Goal: Transaction & Acquisition: Subscribe to service/newsletter

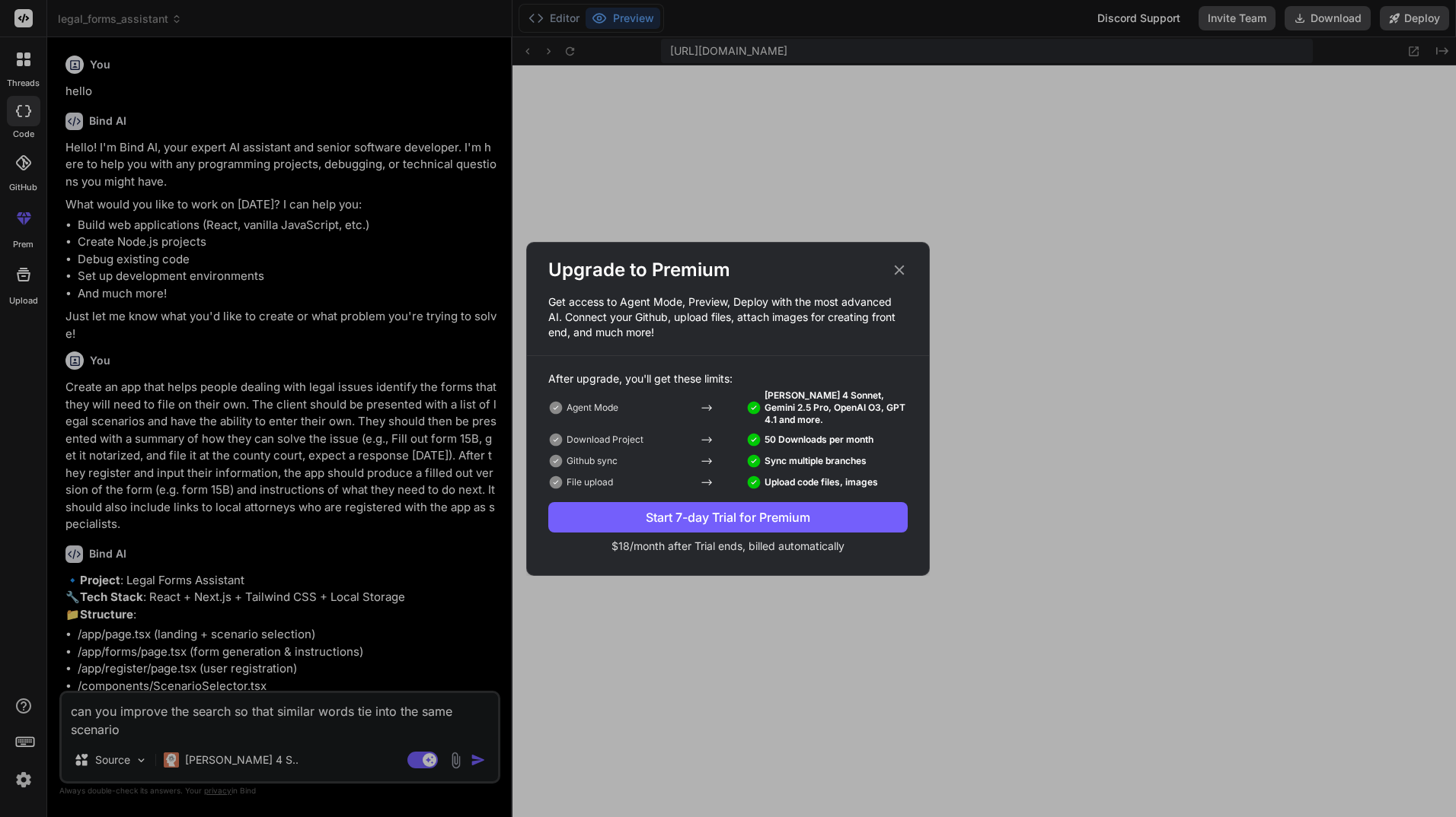
scroll to position [825, 0]
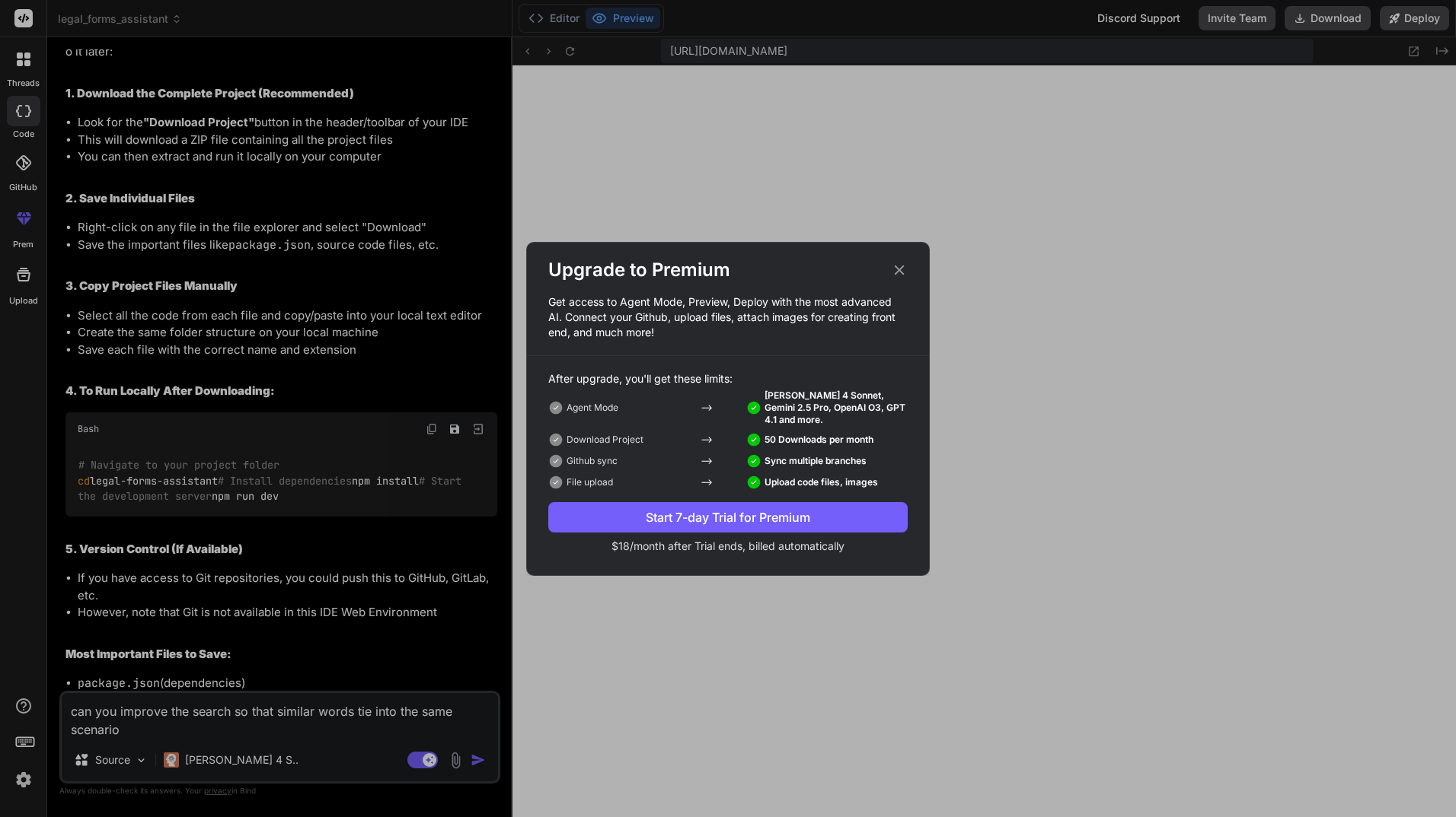
click at [750, 515] on div "Start 7-day Trial for Premium" at bounding box center [728, 517] width 359 height 18
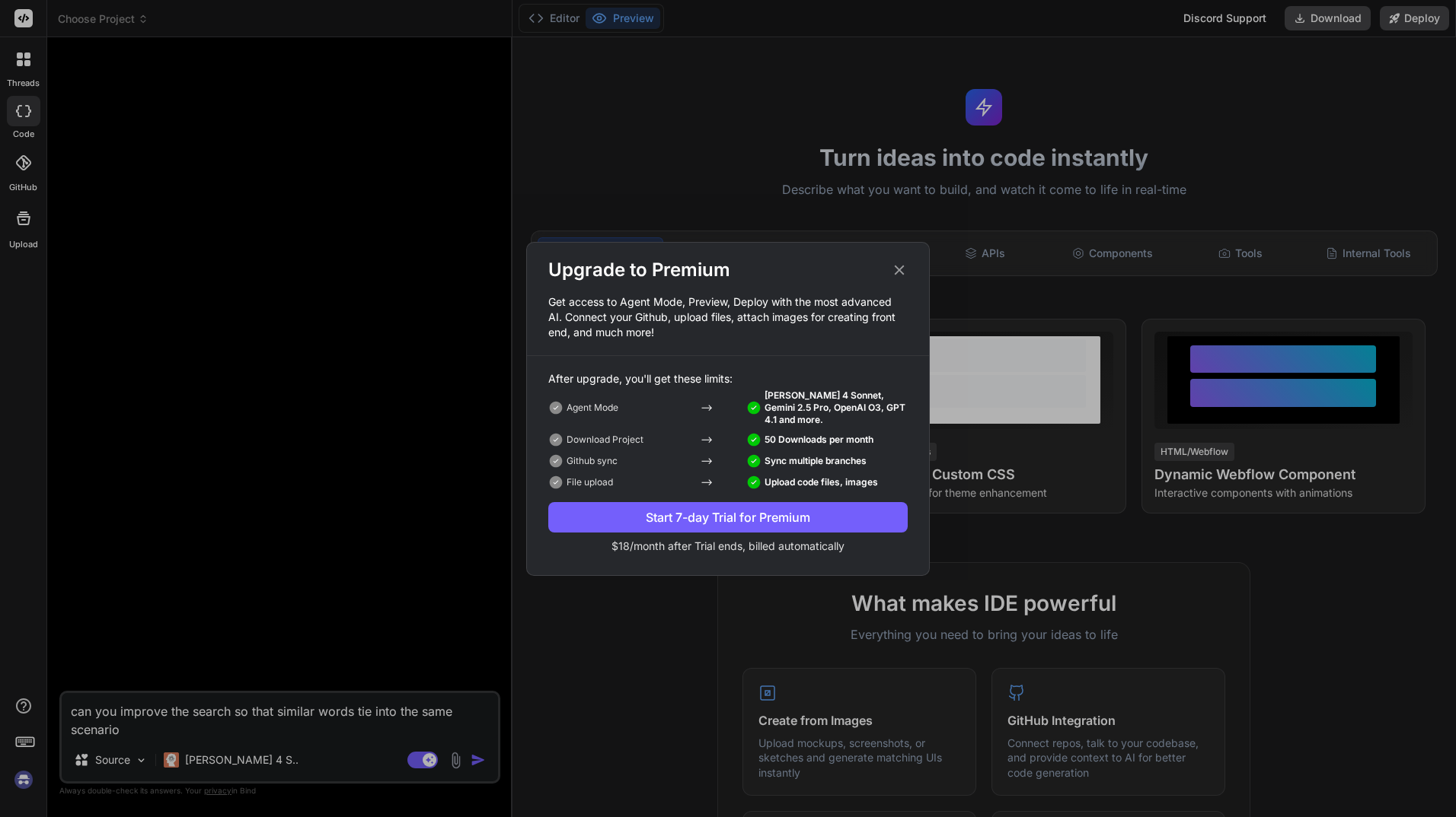
scroll to position [3716, 0]
click at [746, 515] on div "Start 7-day Trial for Premium" at bounding box center [728, 517] width 359 height 18
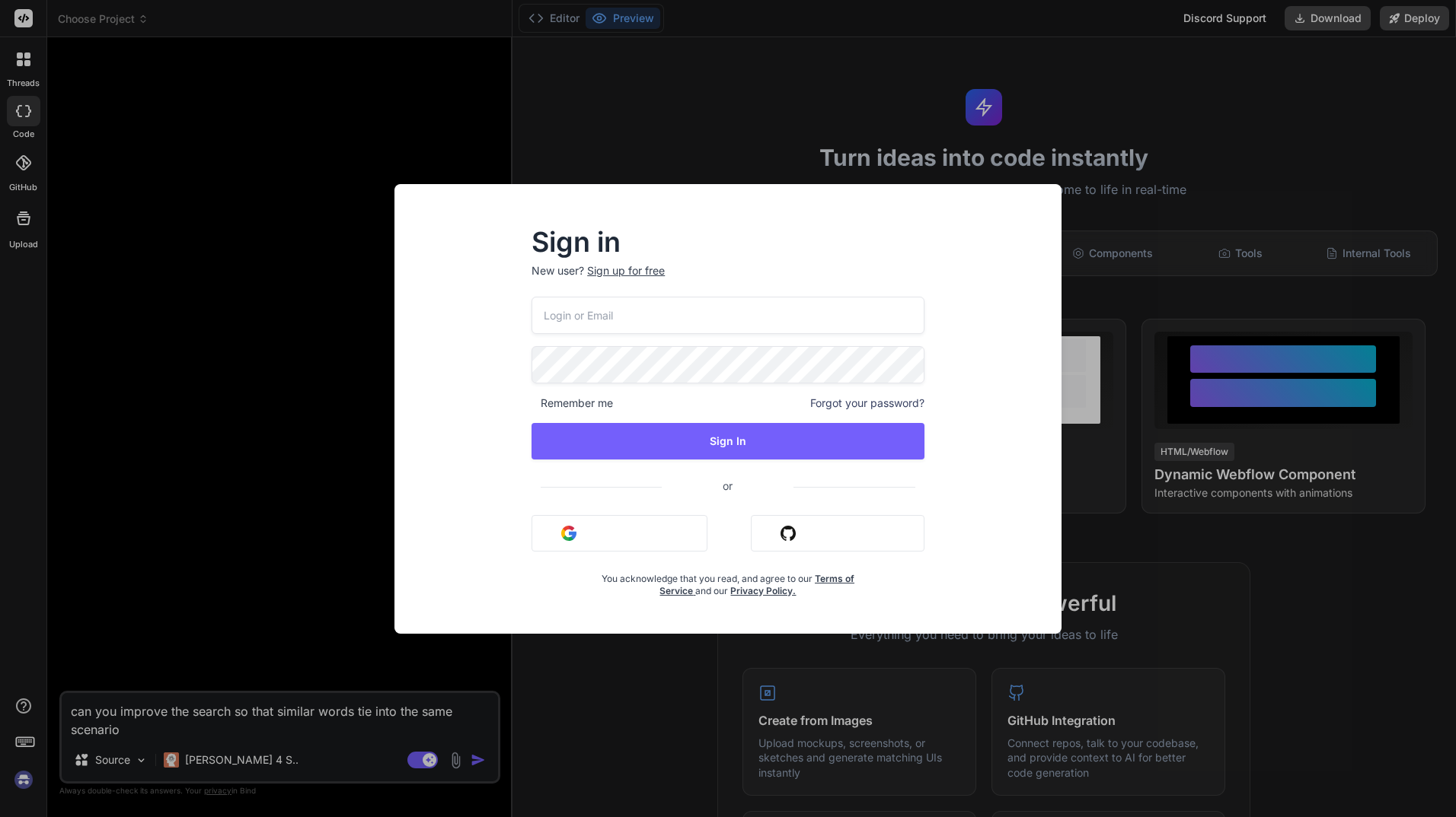
click at [121, 526] on div "Sign in New user? Sign up for free Remember me Forgot your password? Sign In or…" at bounding box center [728, 408] width 1456 height 817
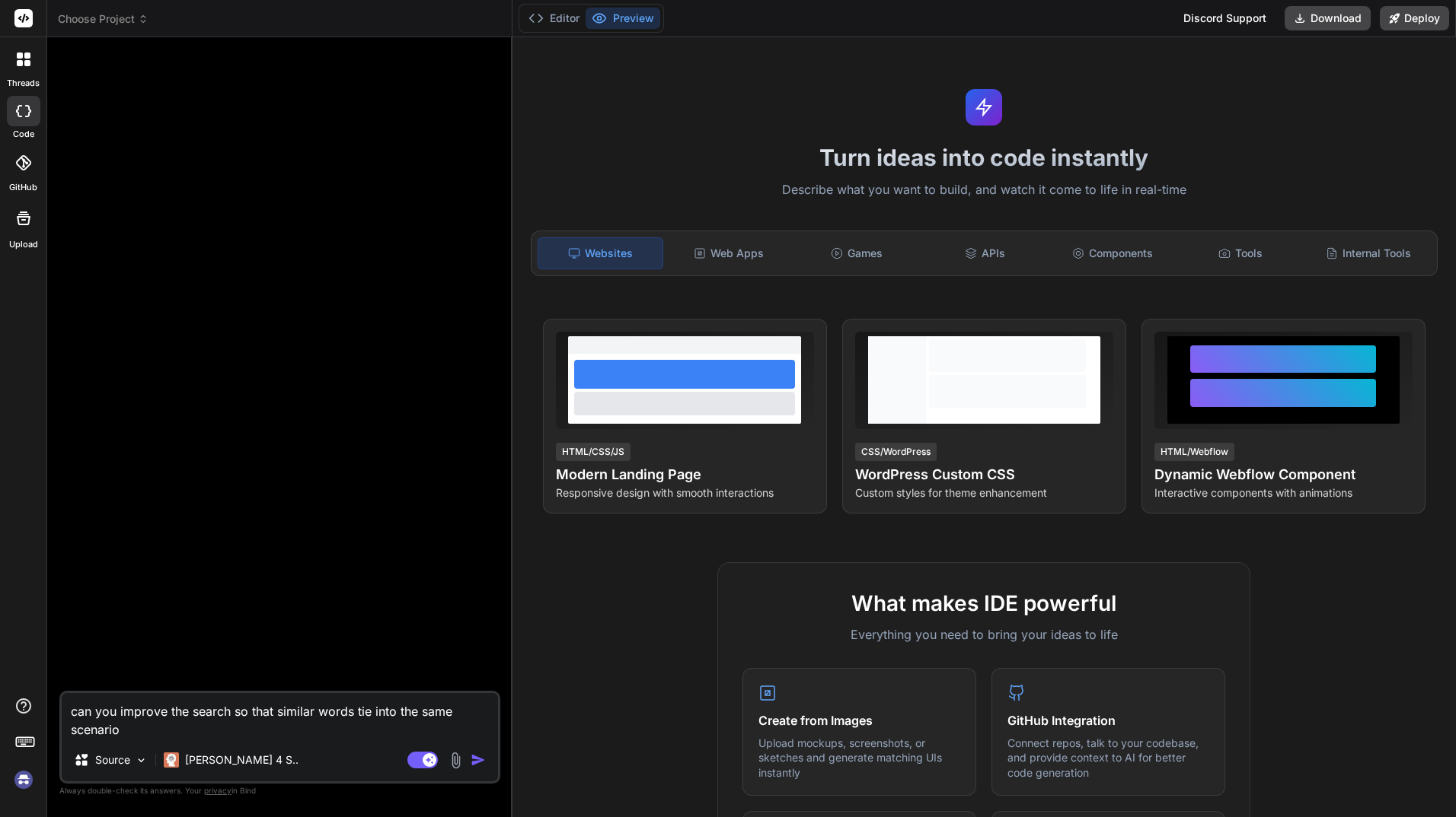
click at [25, 782] on img at bounding box center [23, 780] width 26 height 26
click at [1055, 23] on div "Editor Preview Discord Support Download Deploy" at bounding box center [985, 18] width 945 height 37
click at [121, 15] on span "Choose Project" at bounding box center [103, 19] width 91 height 15
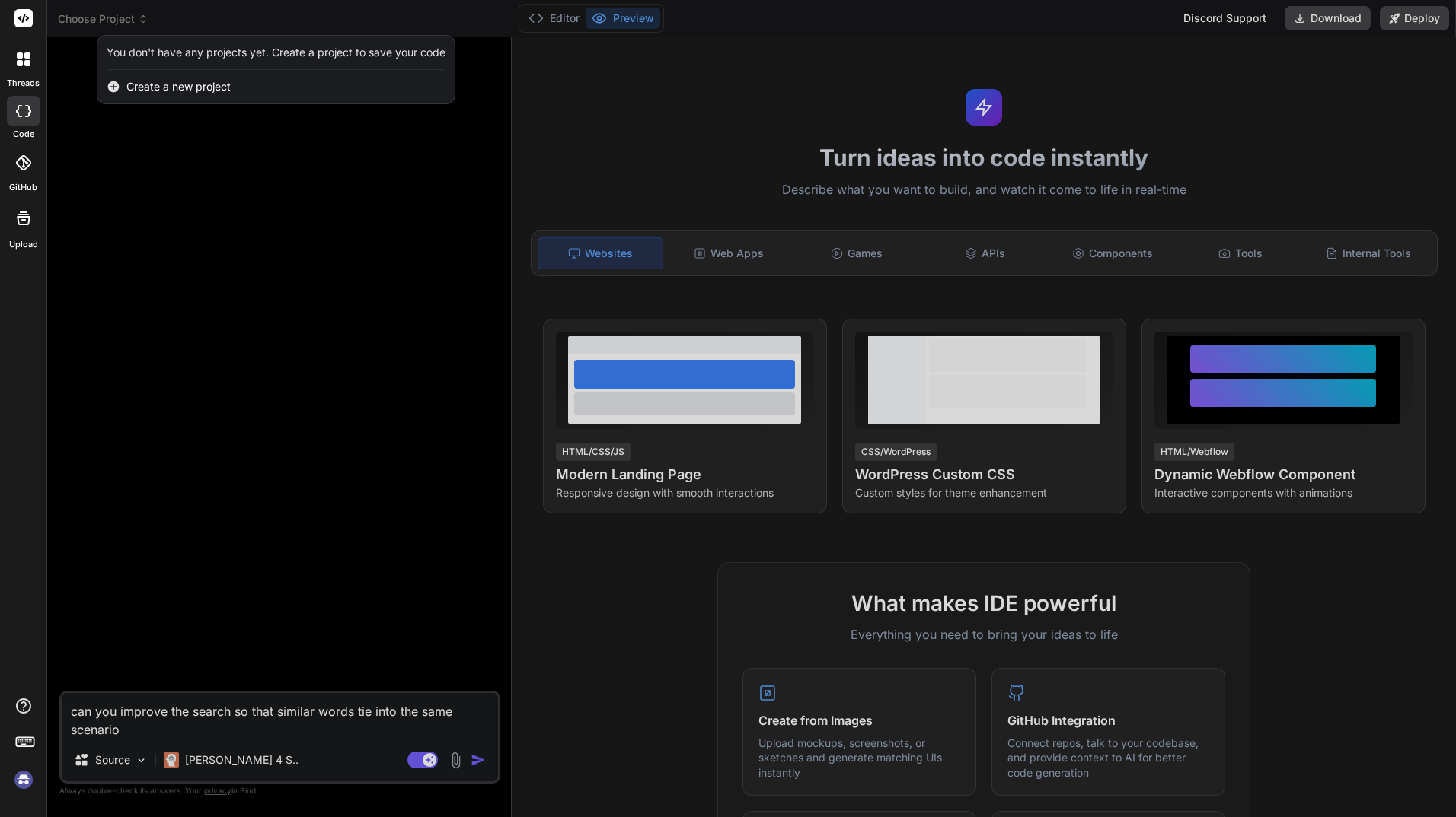
click at [24, 737] on icon at bounding box center [25, 742] width 21 height 21
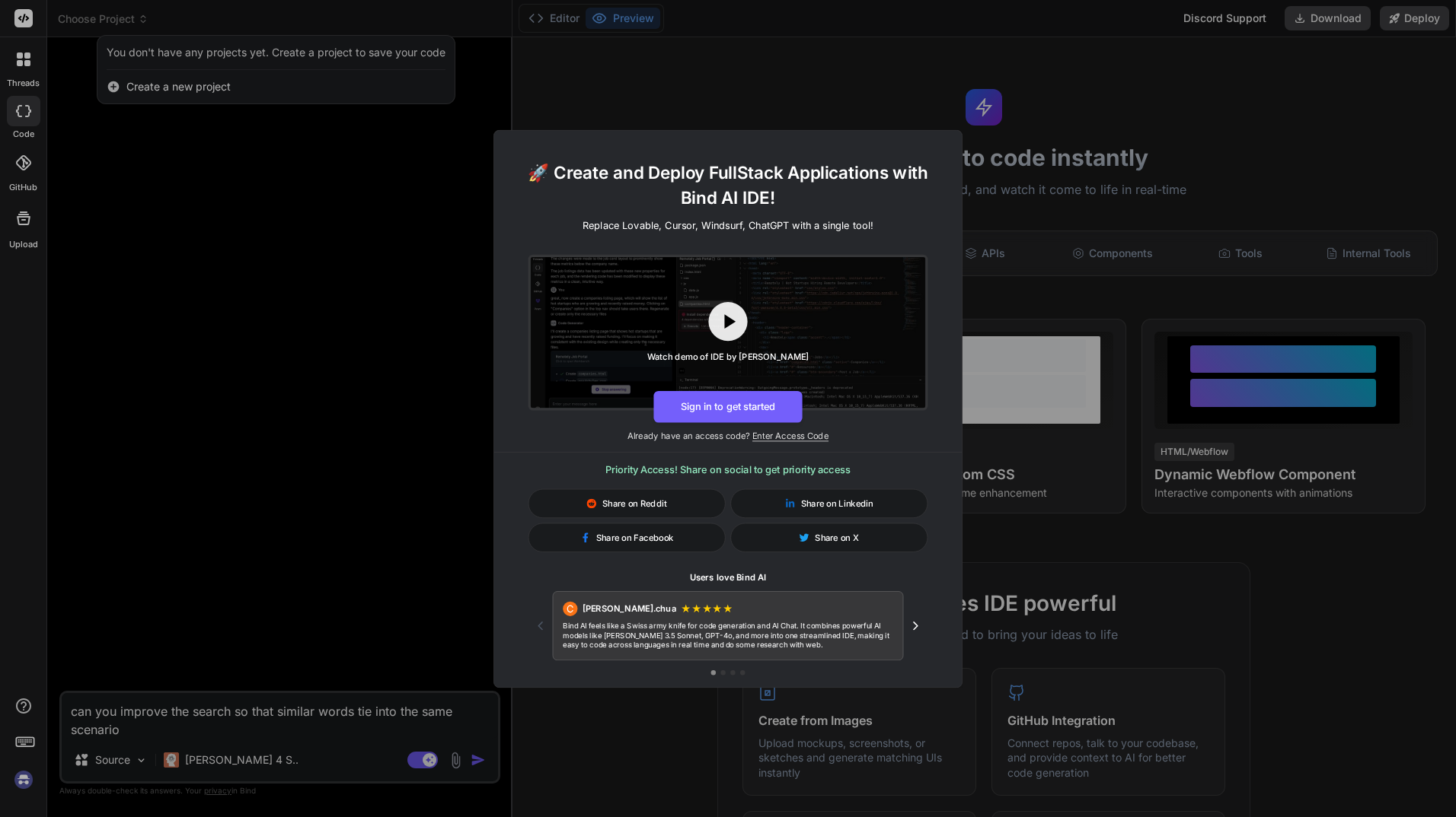
click at [23, 700] on div "🚀 Create and Deploy FullStack Applications with Bind AI IDE! Replace Lovable, C…" at bounding box center [728, 408] width 1456 height 817
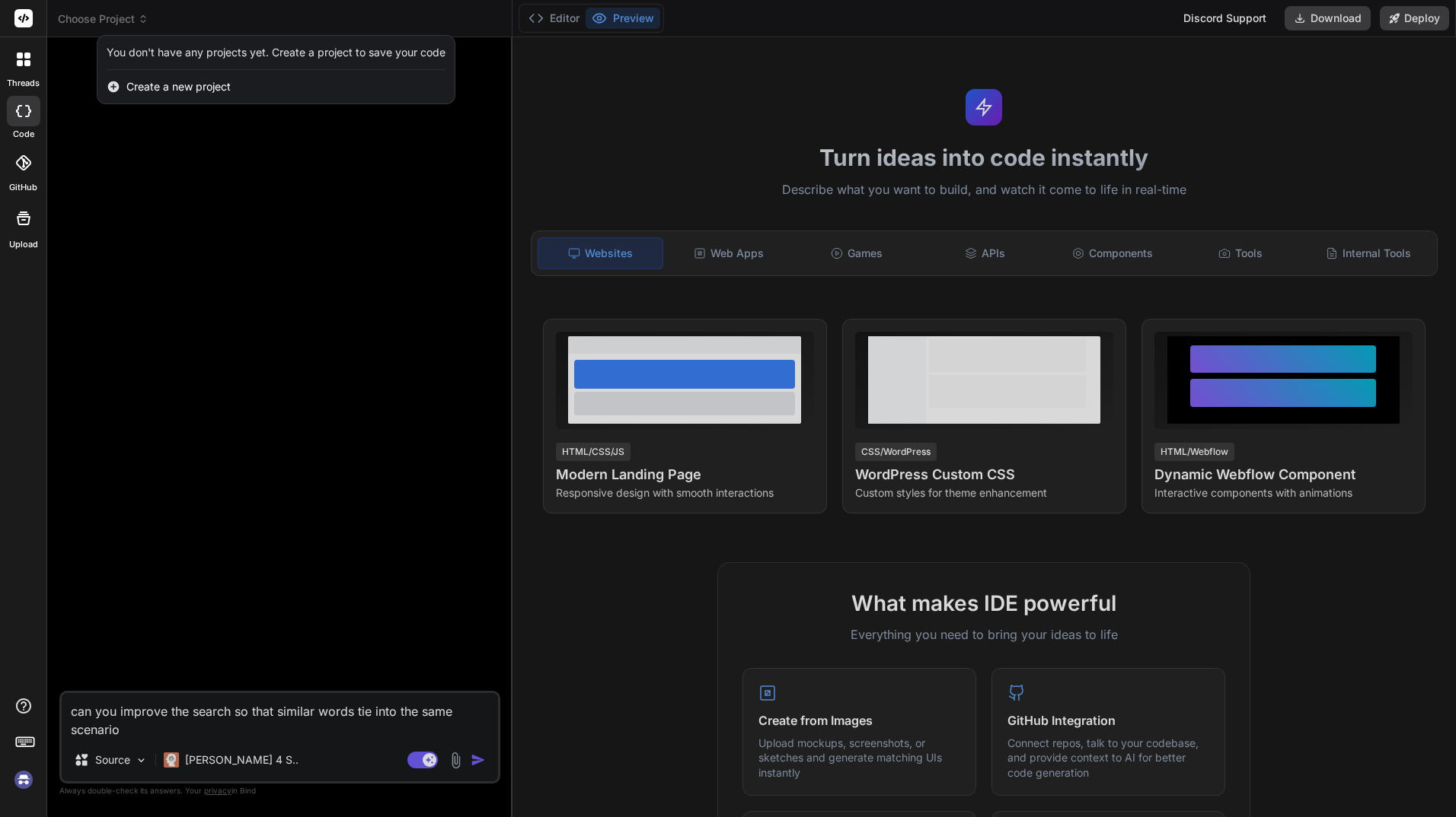
click at [23, 742] on icon at bounding box center [25, 742] width 21 height 21
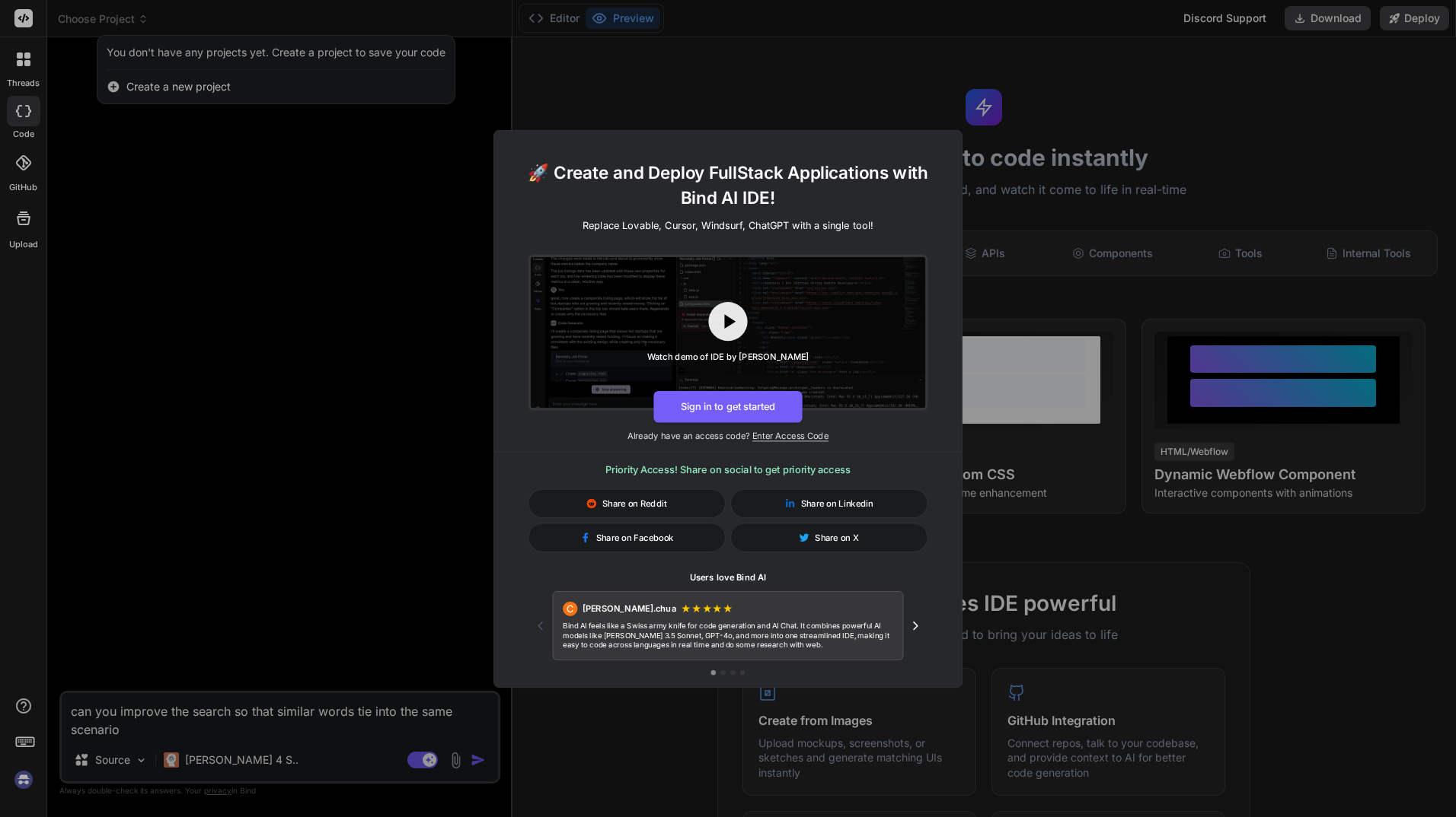
click at [27, 776] on div "🚀 Create and Deploy FullStack Applications with Bind AI IDE! Replace Lovable, C…" at bounding box center [728, 408] width 1456 height 817
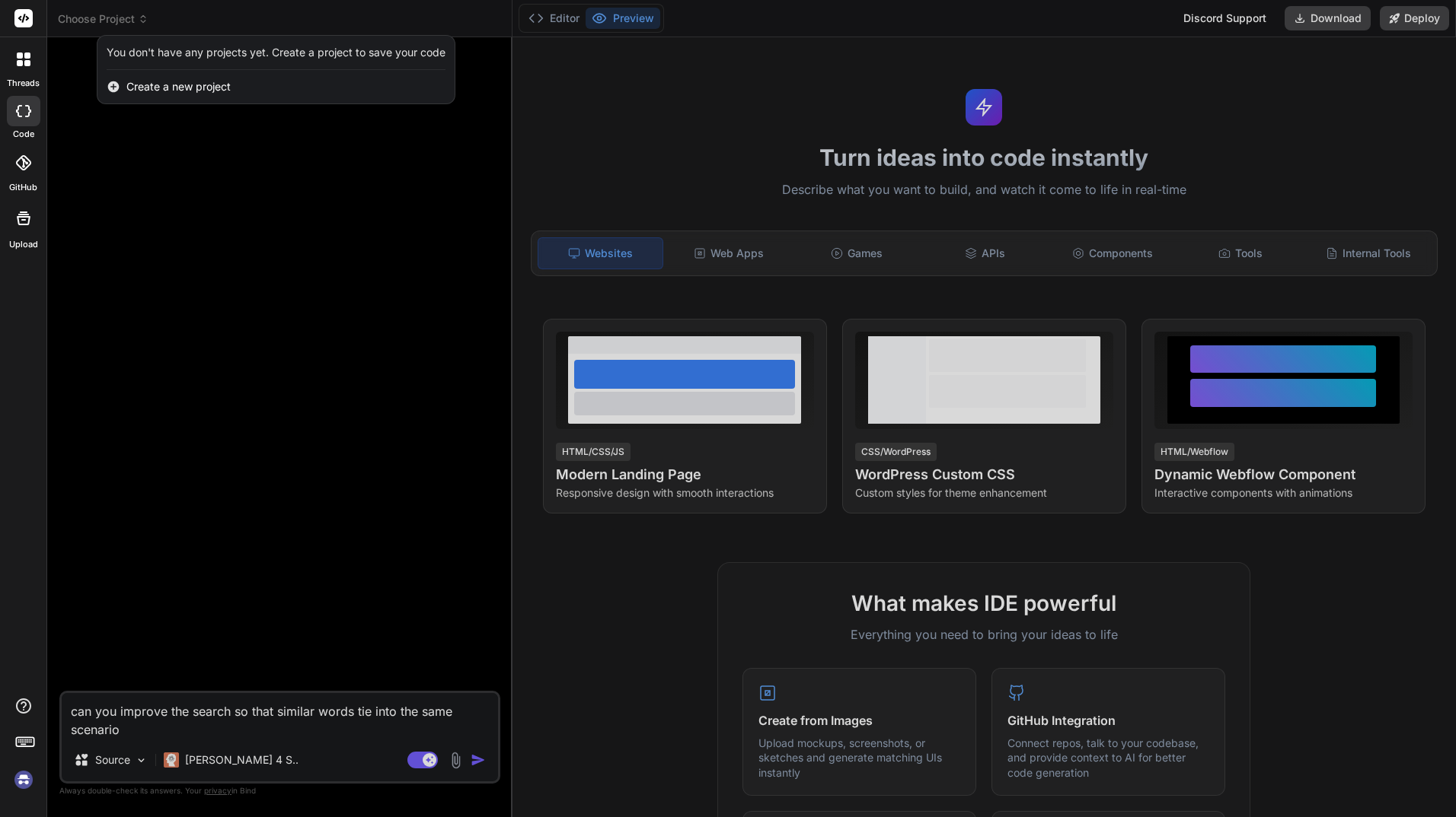
click at [27, 776] on img at bounding box center [23, 780] width 26 height 26
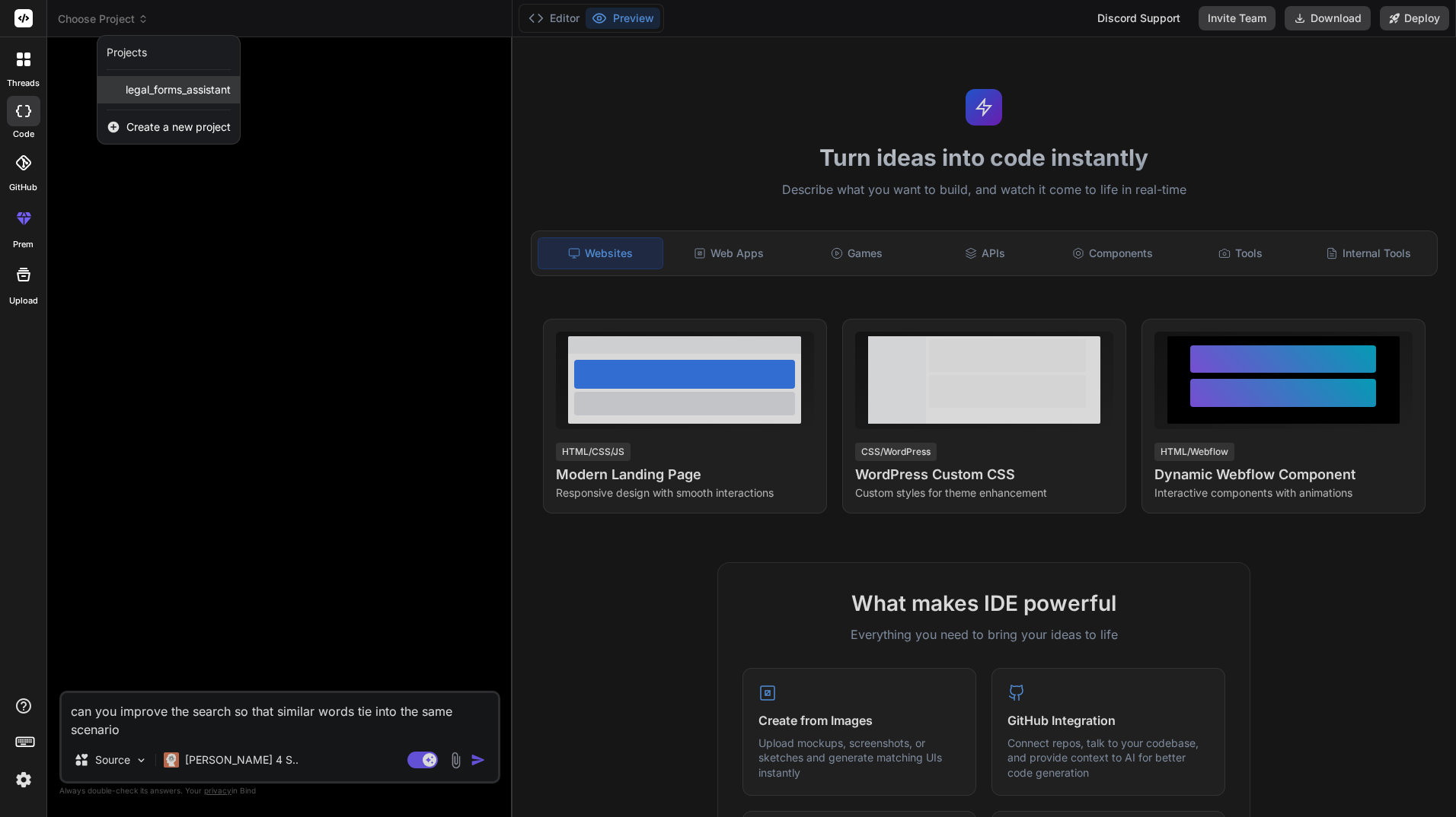
click at [168, 95] on span "legal_forms_assistant" at bounding box center [178, 90] width 105 height 15
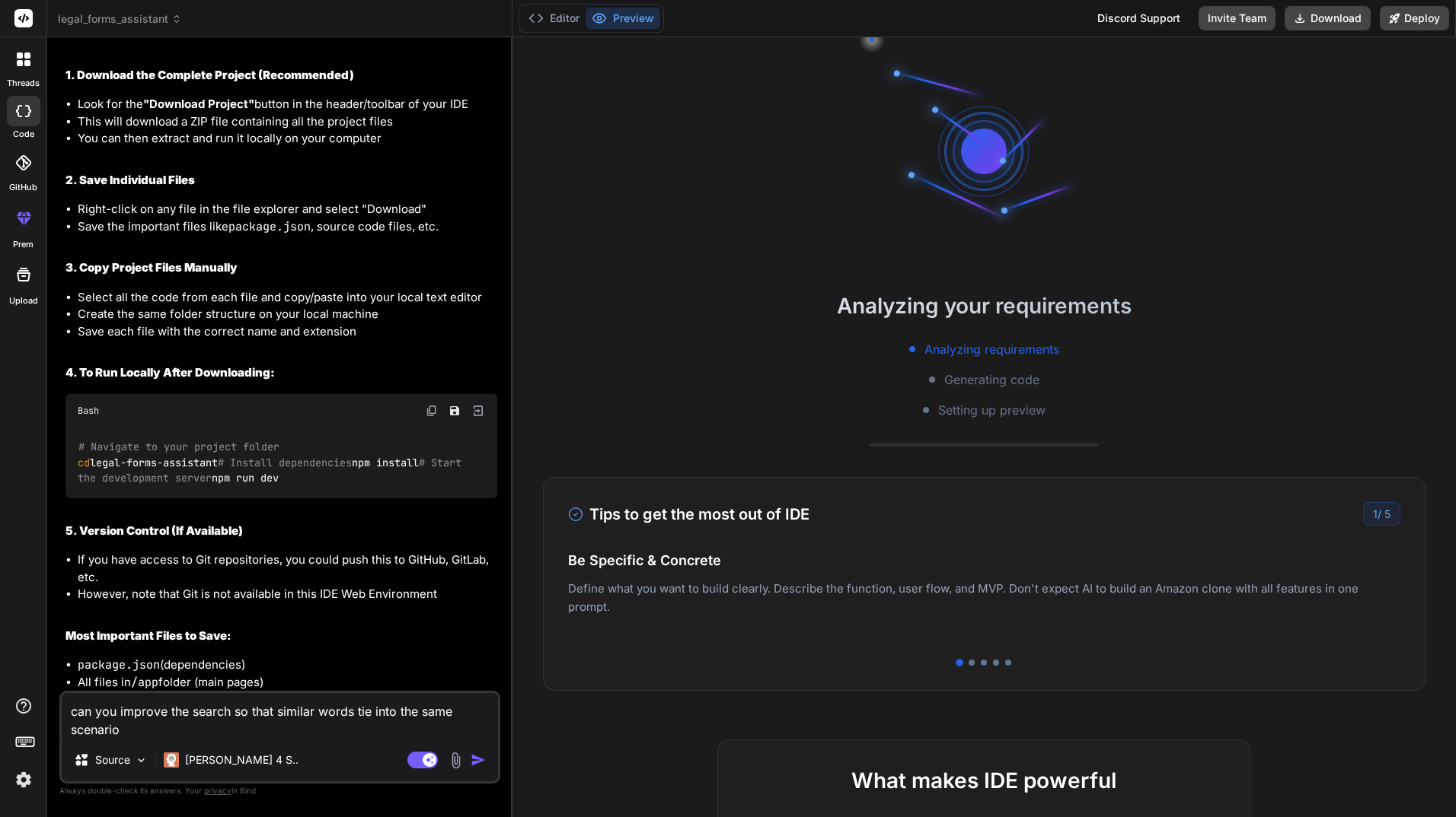
scroll to position [3889, 0]
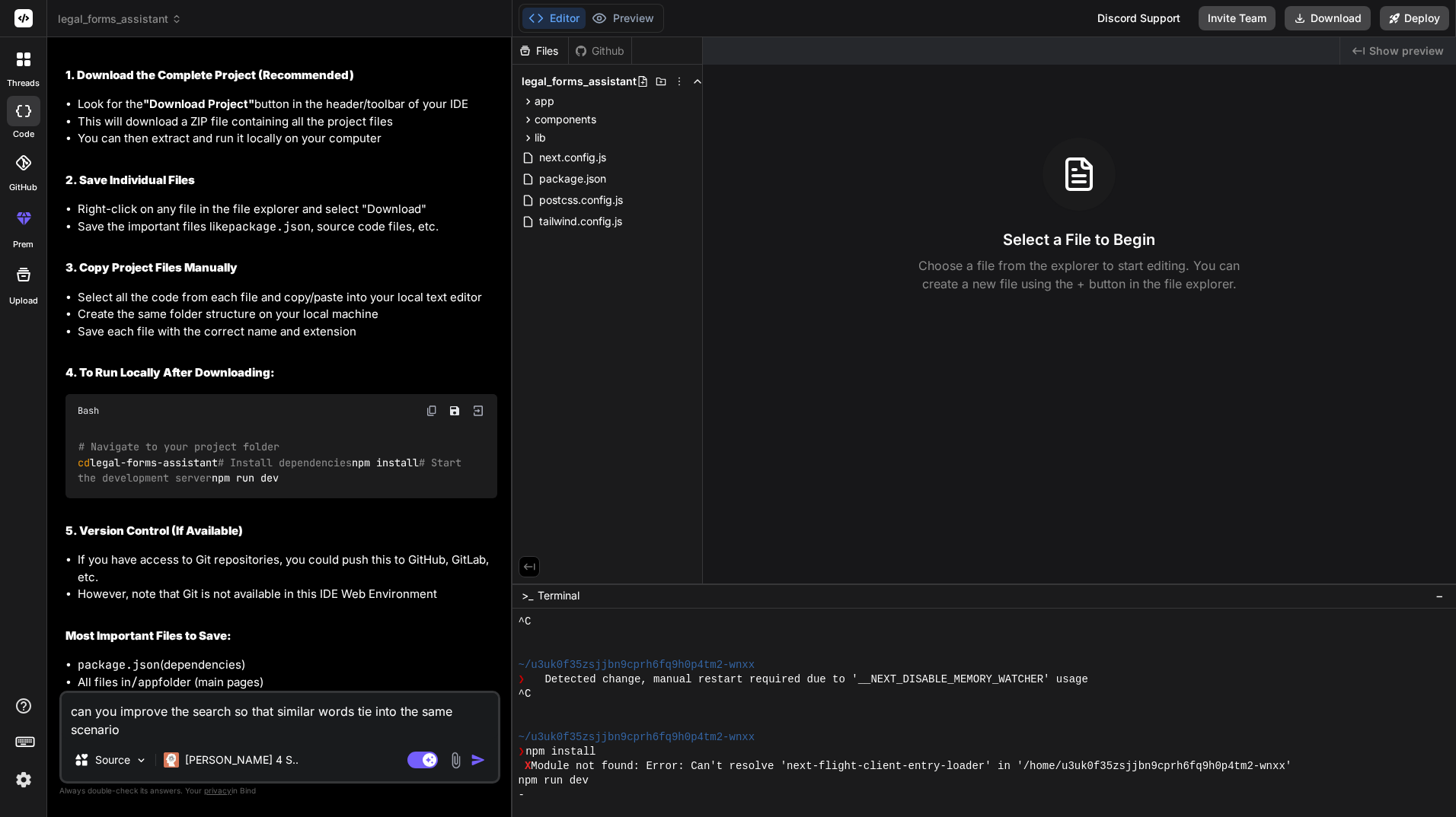
click at [15, 218] on icon at bounding box center [23, 218] width 18 height 18
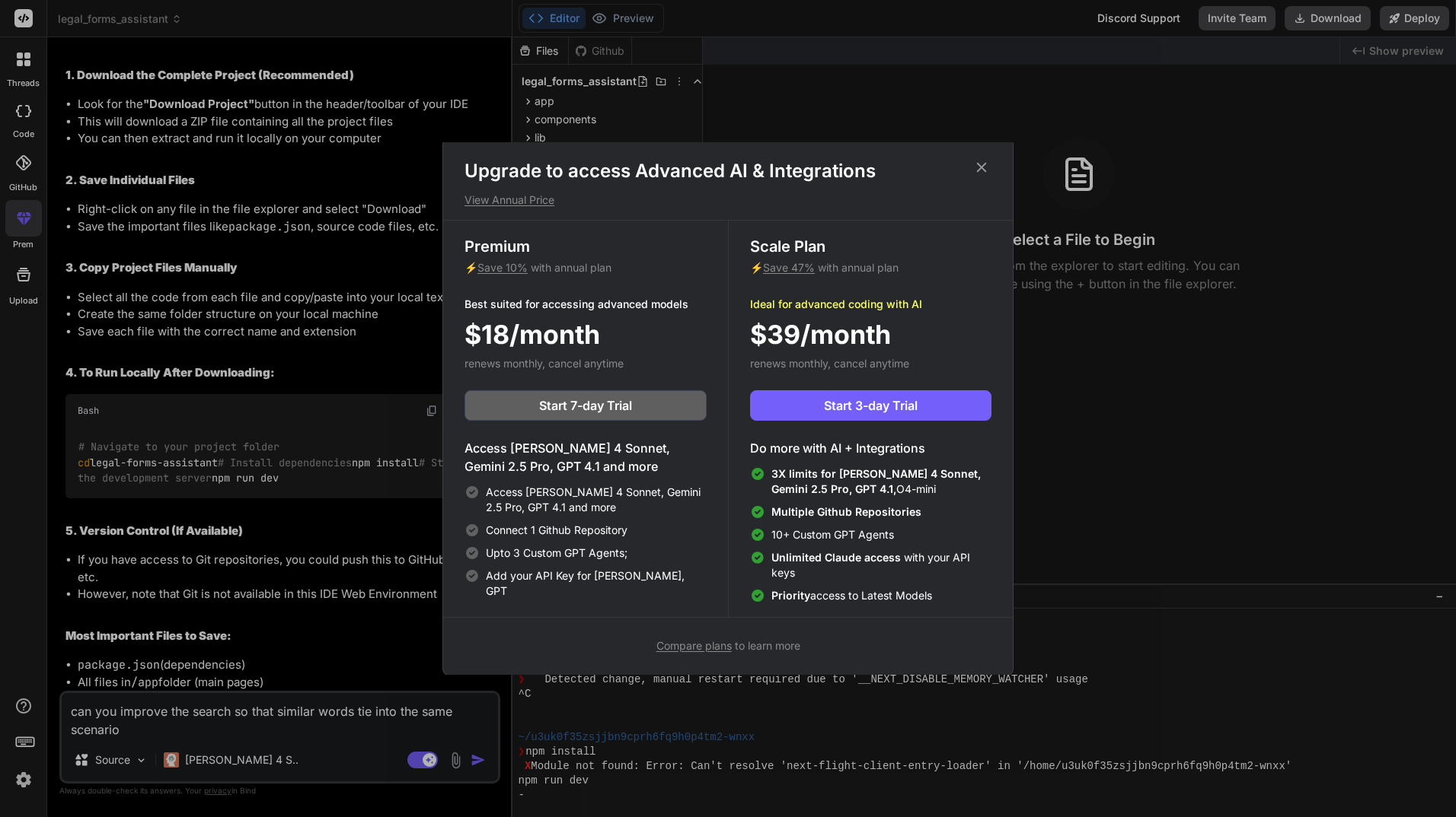
scroll to position [7, 0]
click at [723, 648] on span "Compare plans" at bounding box center [694, 644] width 76 height 13
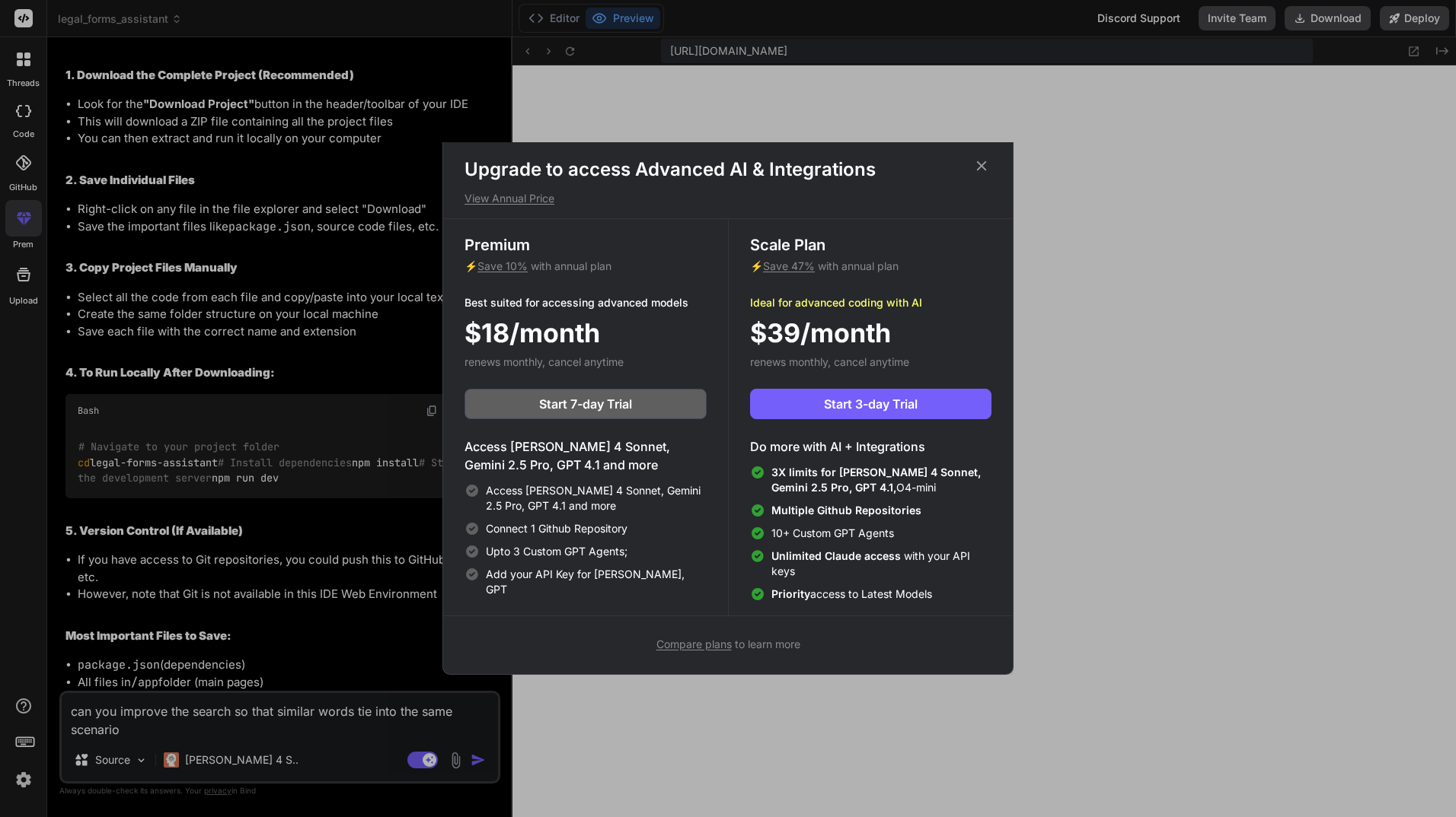
type textarea "x"
click at [604, 402] on span "Start 7-day Trial" at bounding box center [585, 403] width 93 height 18
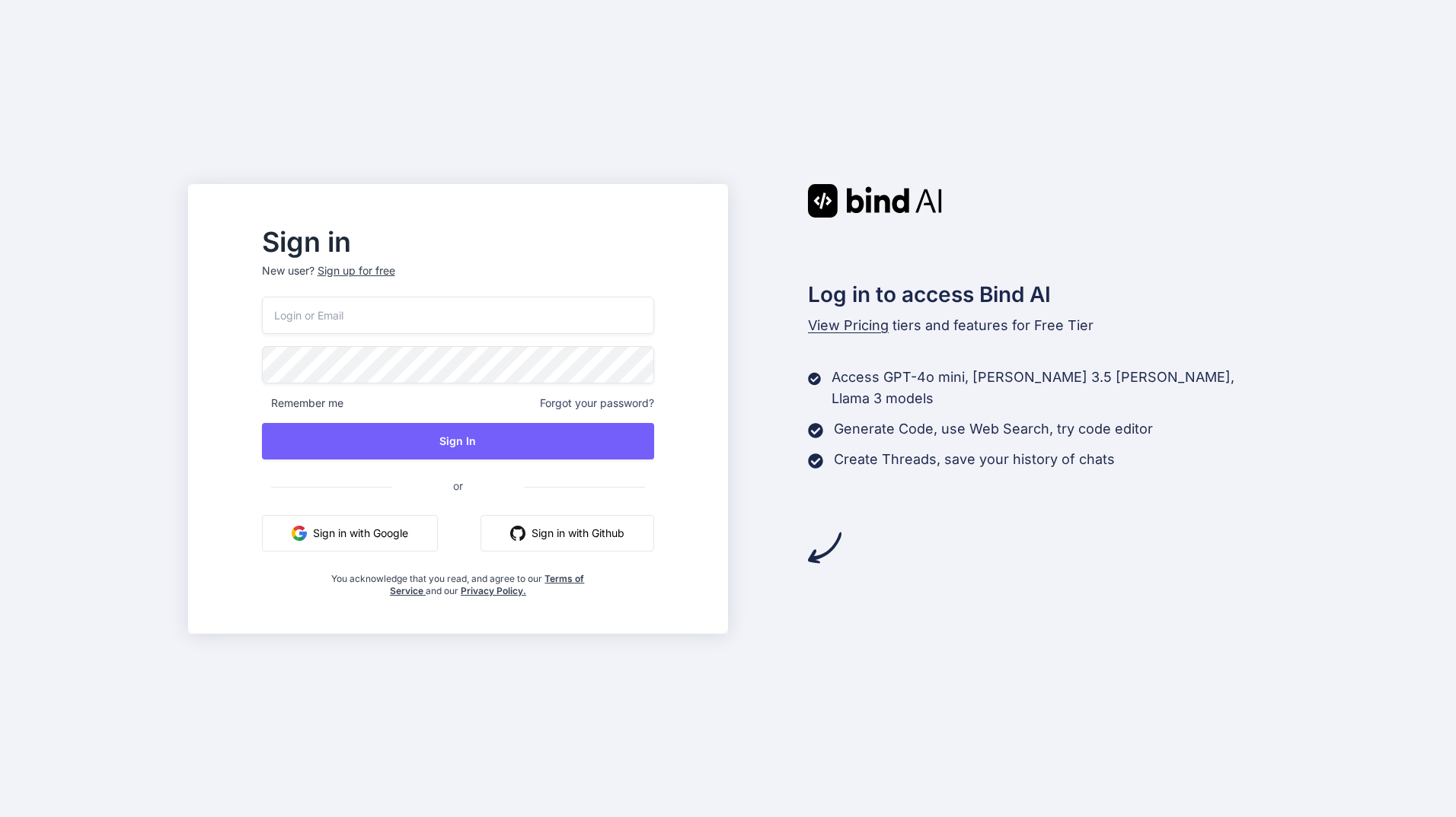
click at [421, 321] on input "email" at bounding box center [458, 315] width 392 height 37
click at [406, 536] on button "Sign in with Google" at bounding box center [350, 533] width 176 height 36
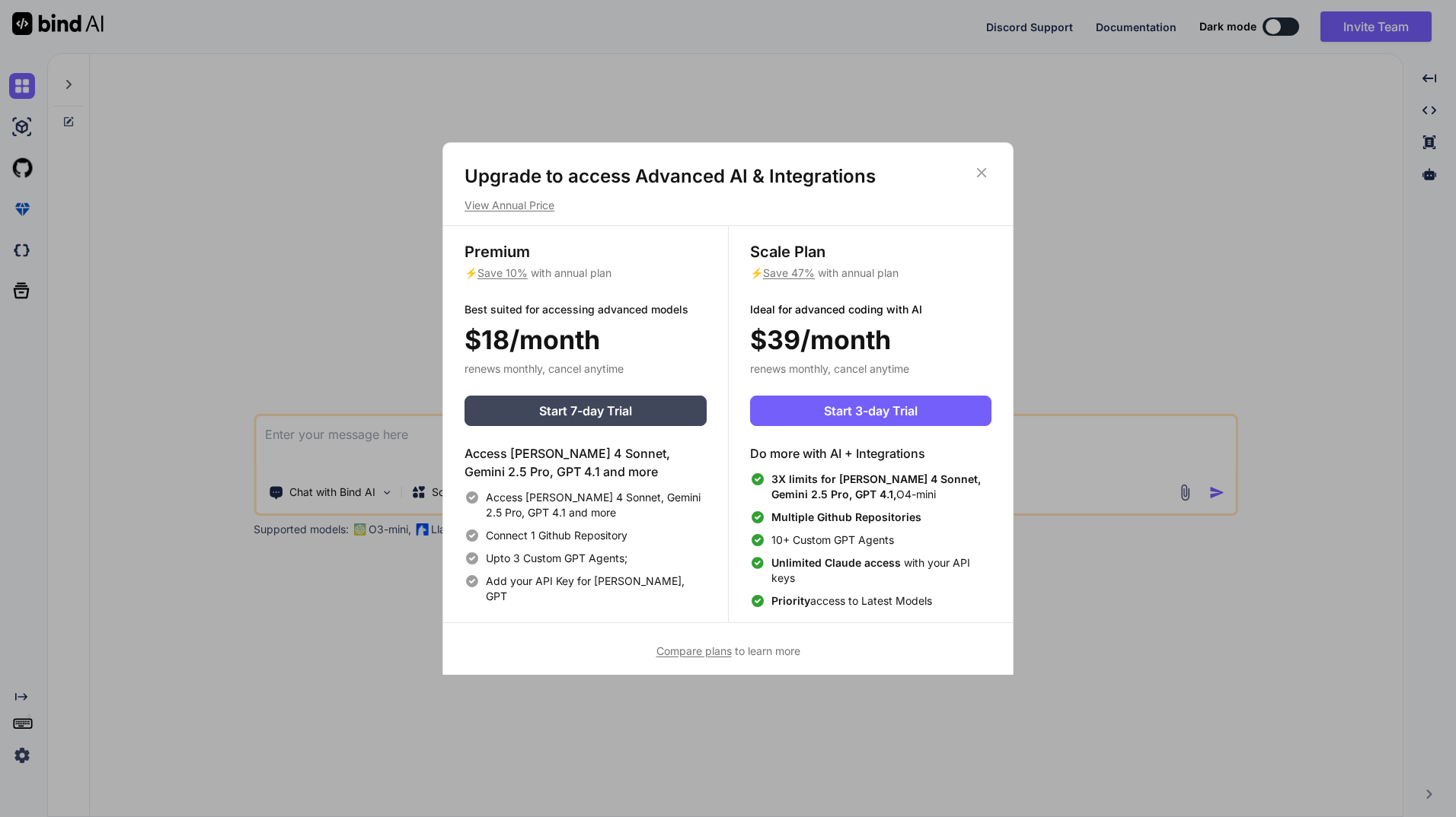
type textarea "x"
click at [977, 170] on icon at bounding box center [982, 173] width 17 height 17
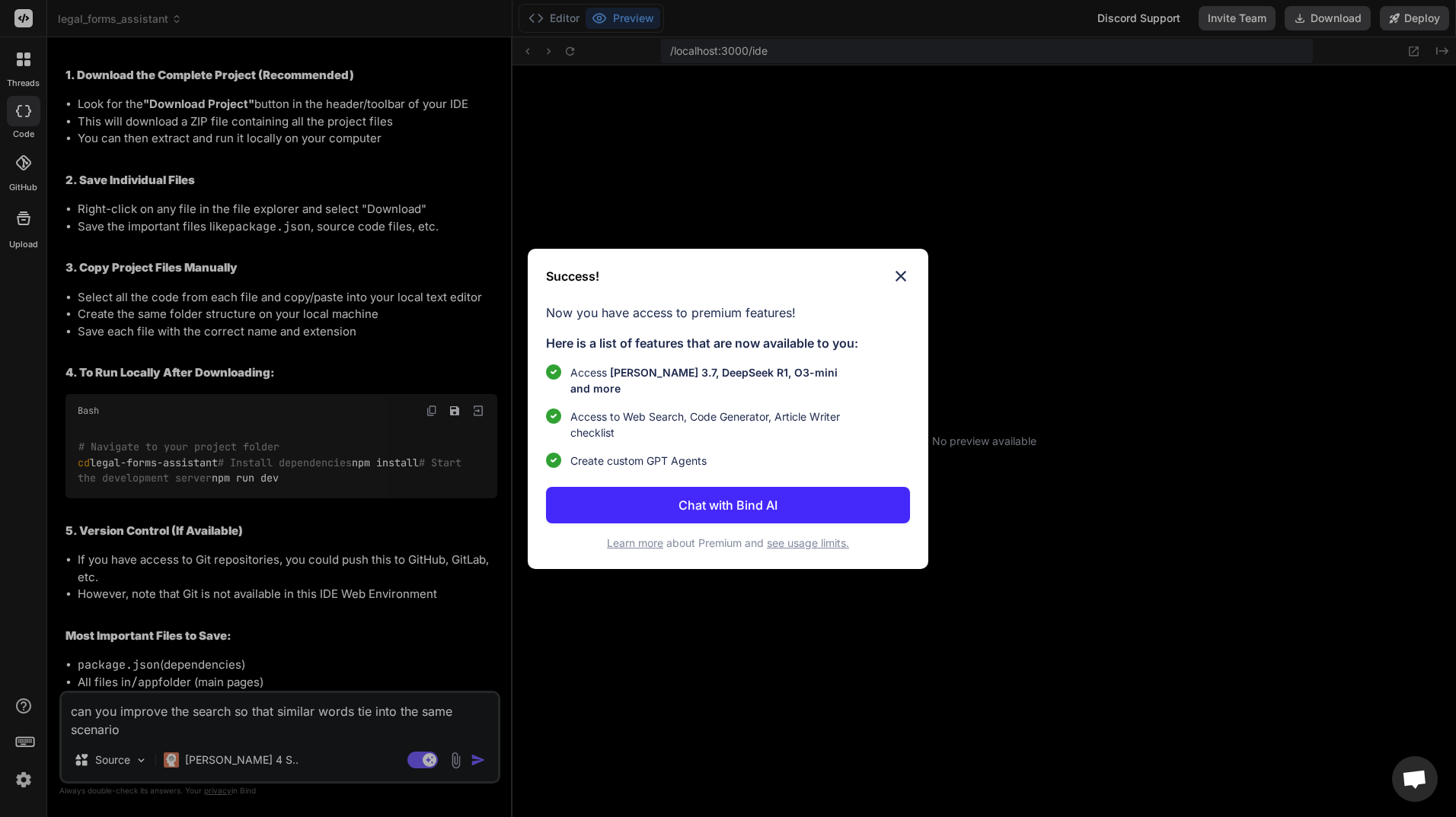
scroll to position [217, 0]
click at [312, 720] on div "Success! Now you have access to premium features! Here is a list of features th…" at bounding box center [728, 408] width 1456 height 817
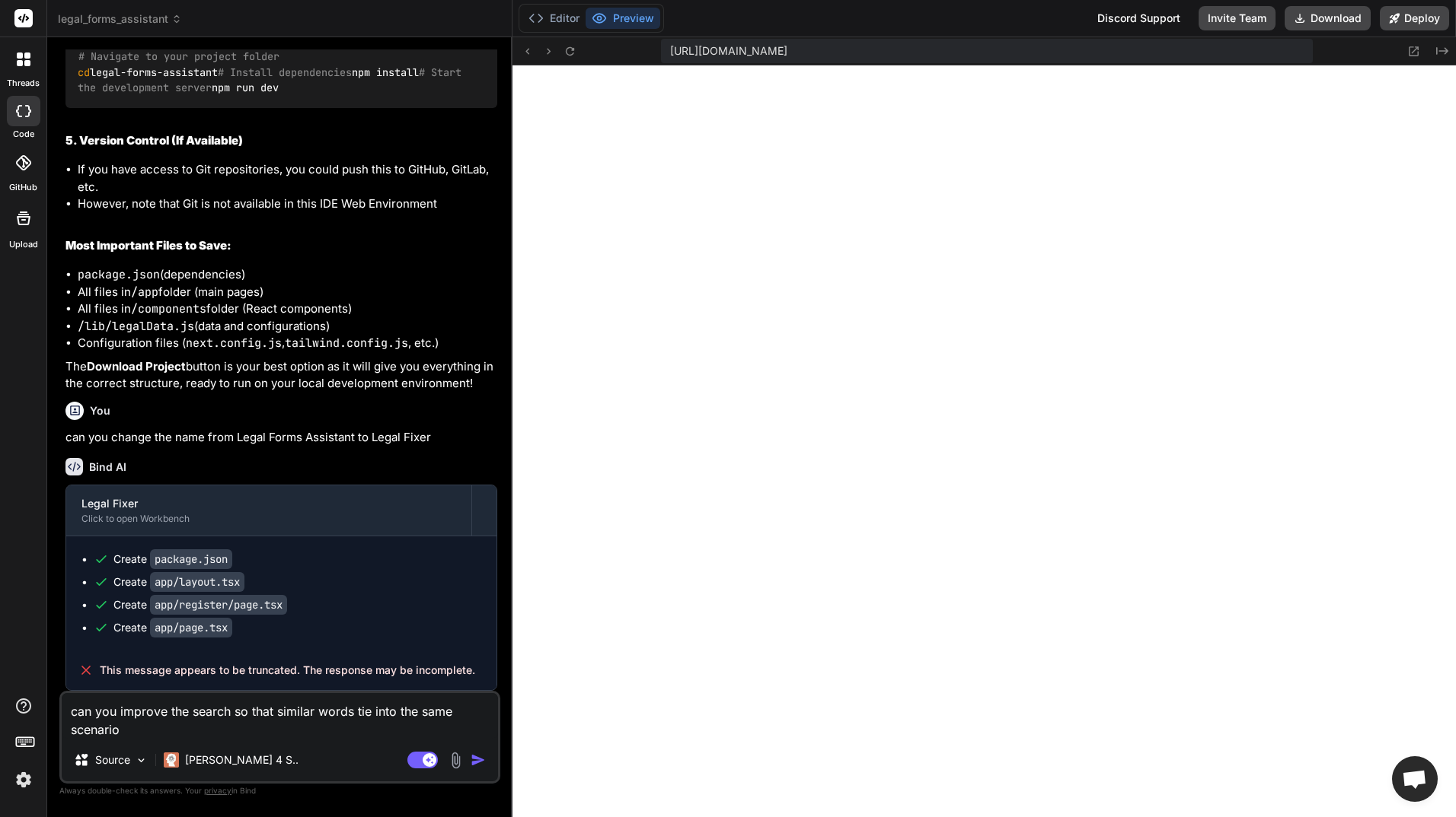
scroll to position [809, 0]
click at [183, 729] on textarea "can you improve the search so that similar words tie into the same scenario" at bounding box center [280, 717] width 436 height 46
click at [481, 760] on img "button" at bounding box center [478, 761] width 15 height 15
type textarea "x"
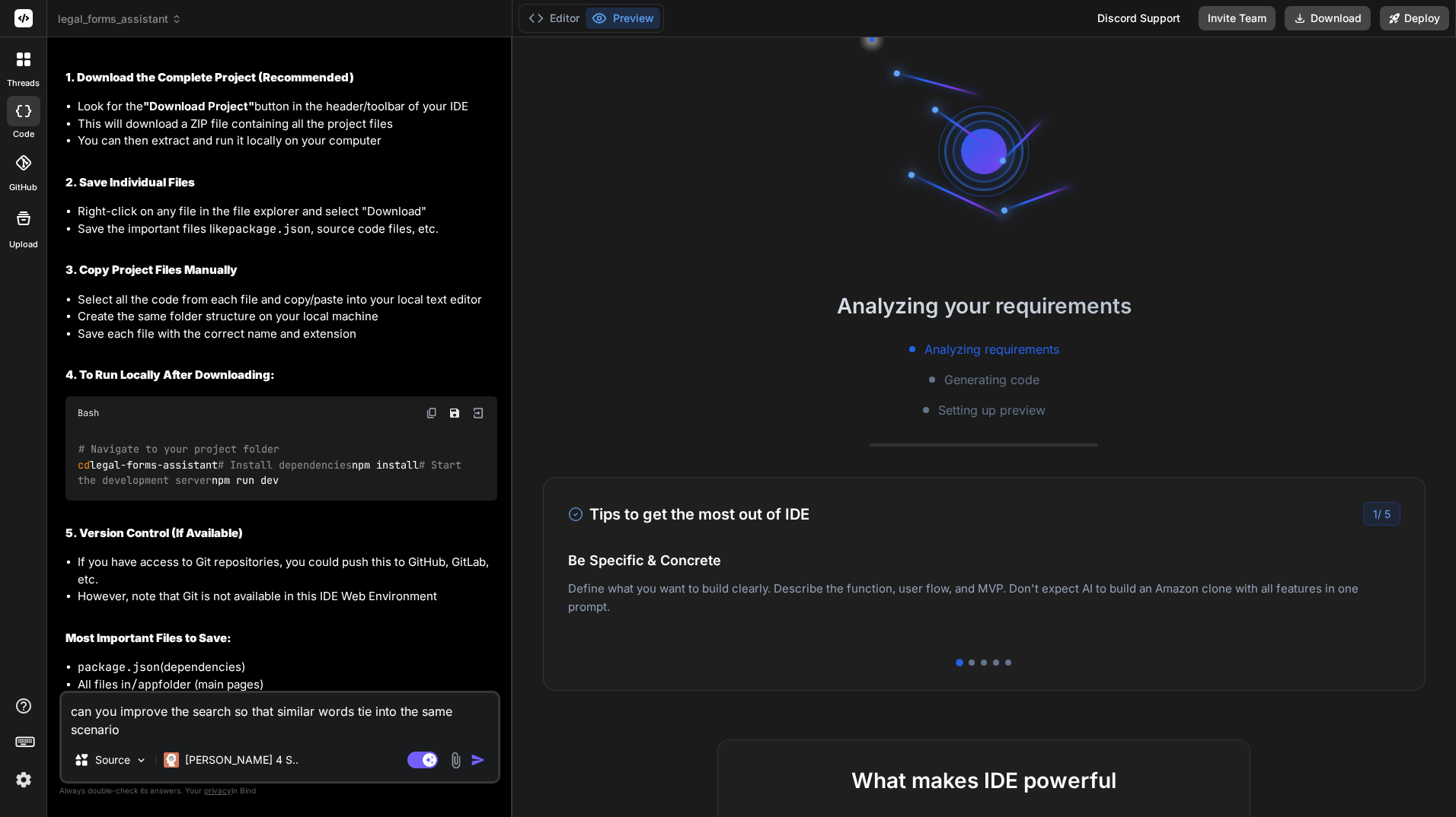
scroll to position [2265, 0]
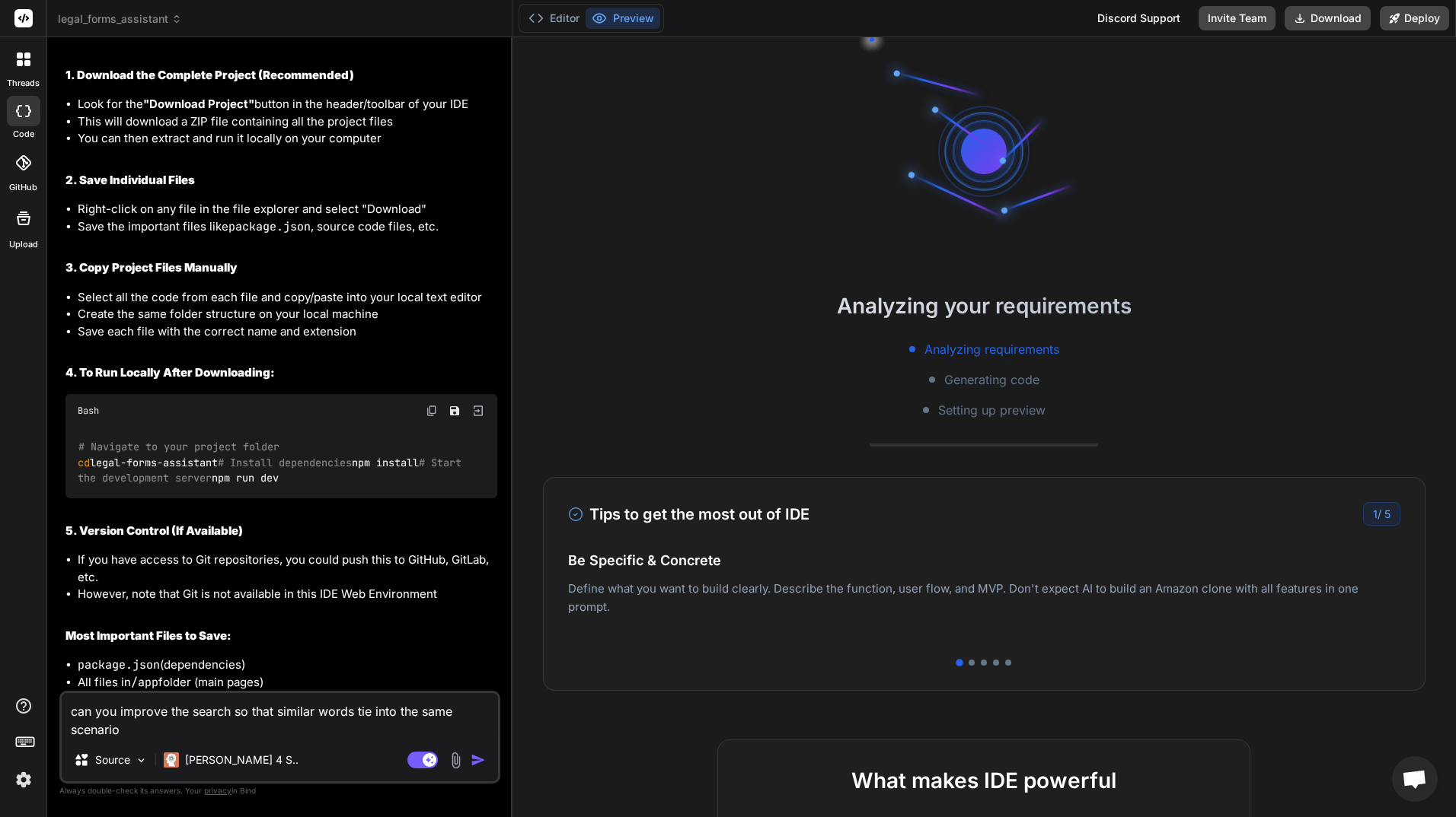
click at [477, 757] on img "button" at bounding box center [478, 761] width 15 height 15
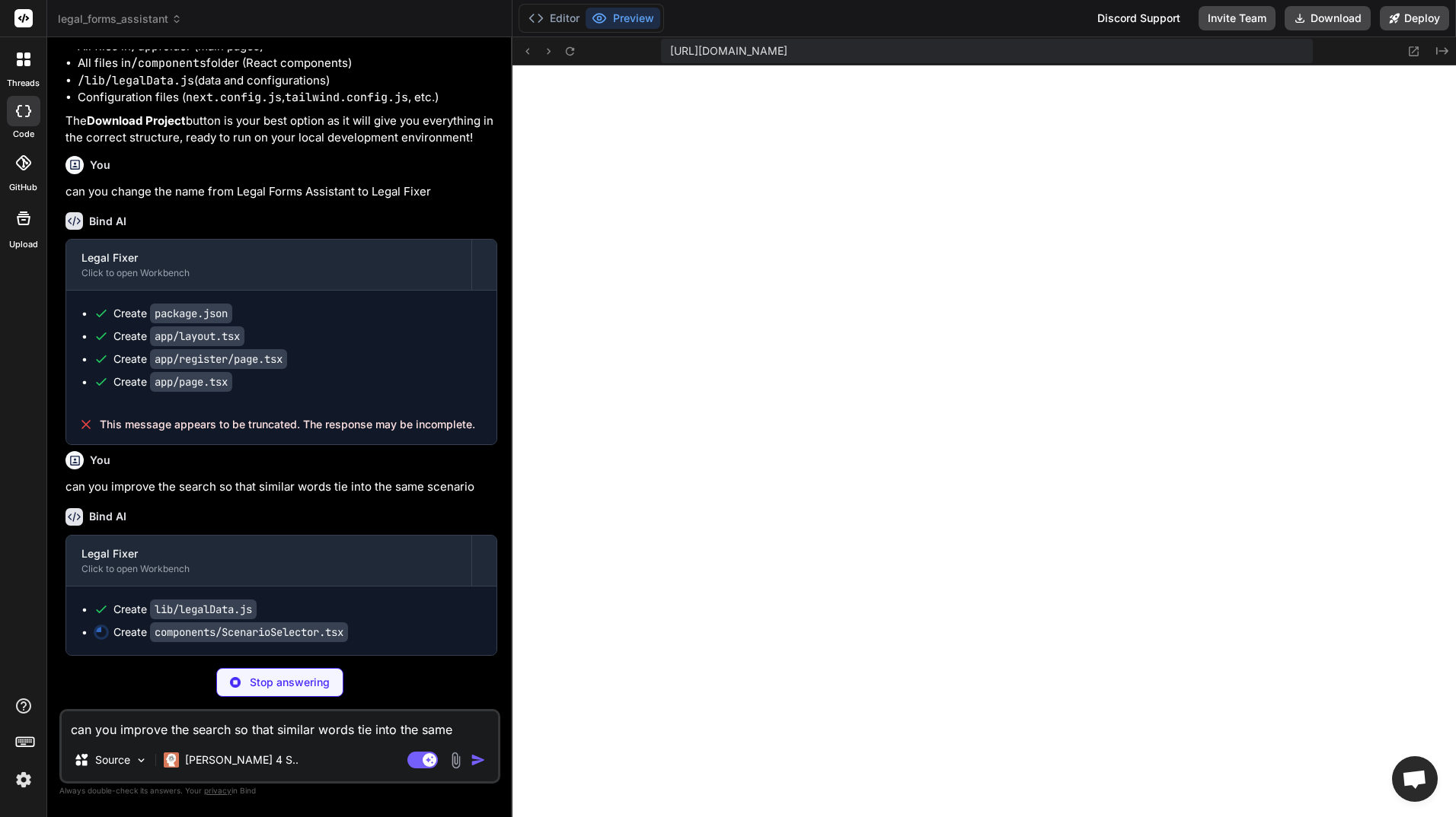
scroll to position [781, 0]
type textarea "x"
type textarea "</button> </div> </form> )} </div> </div> ) }"
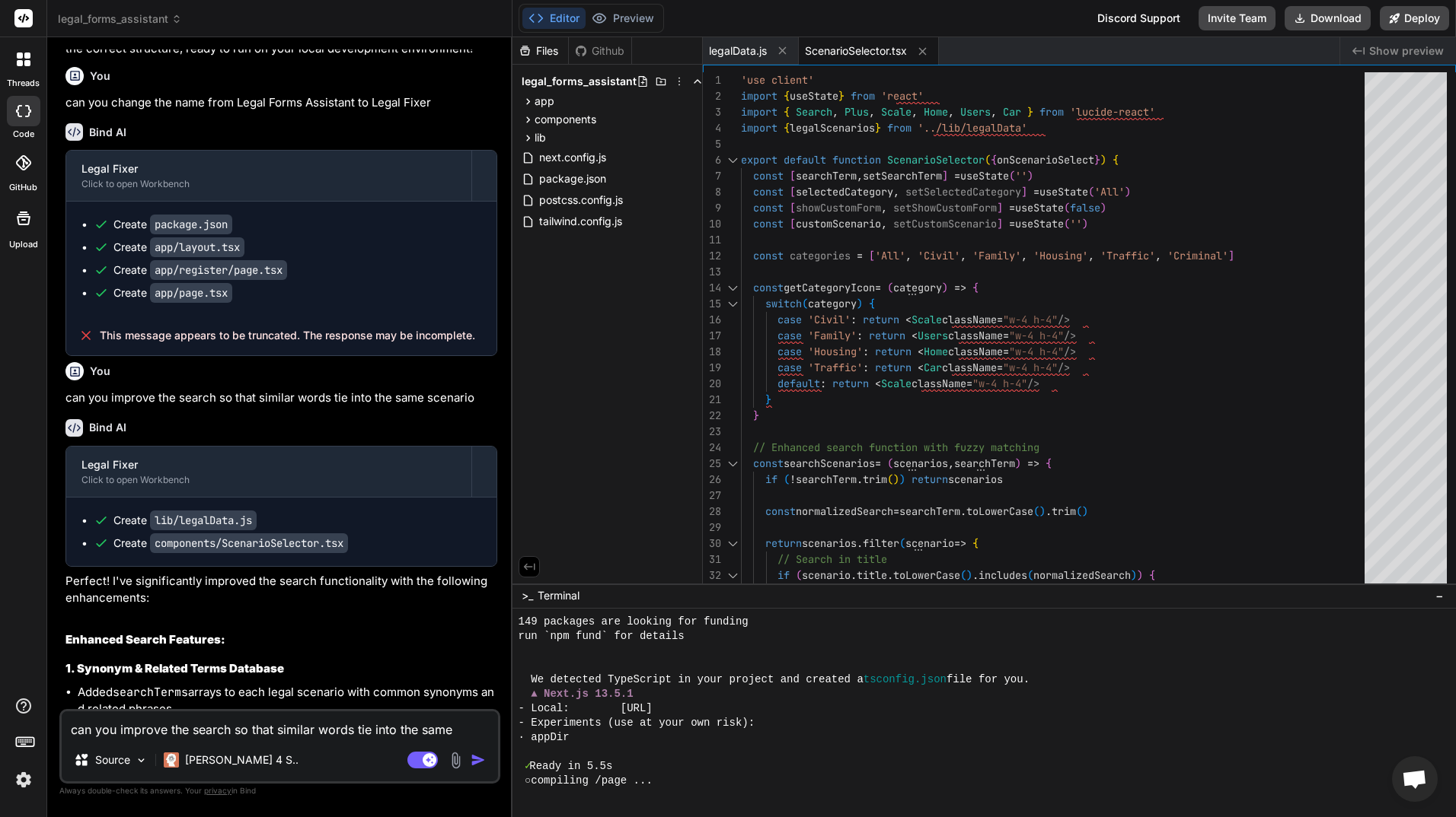
type textarea "x"
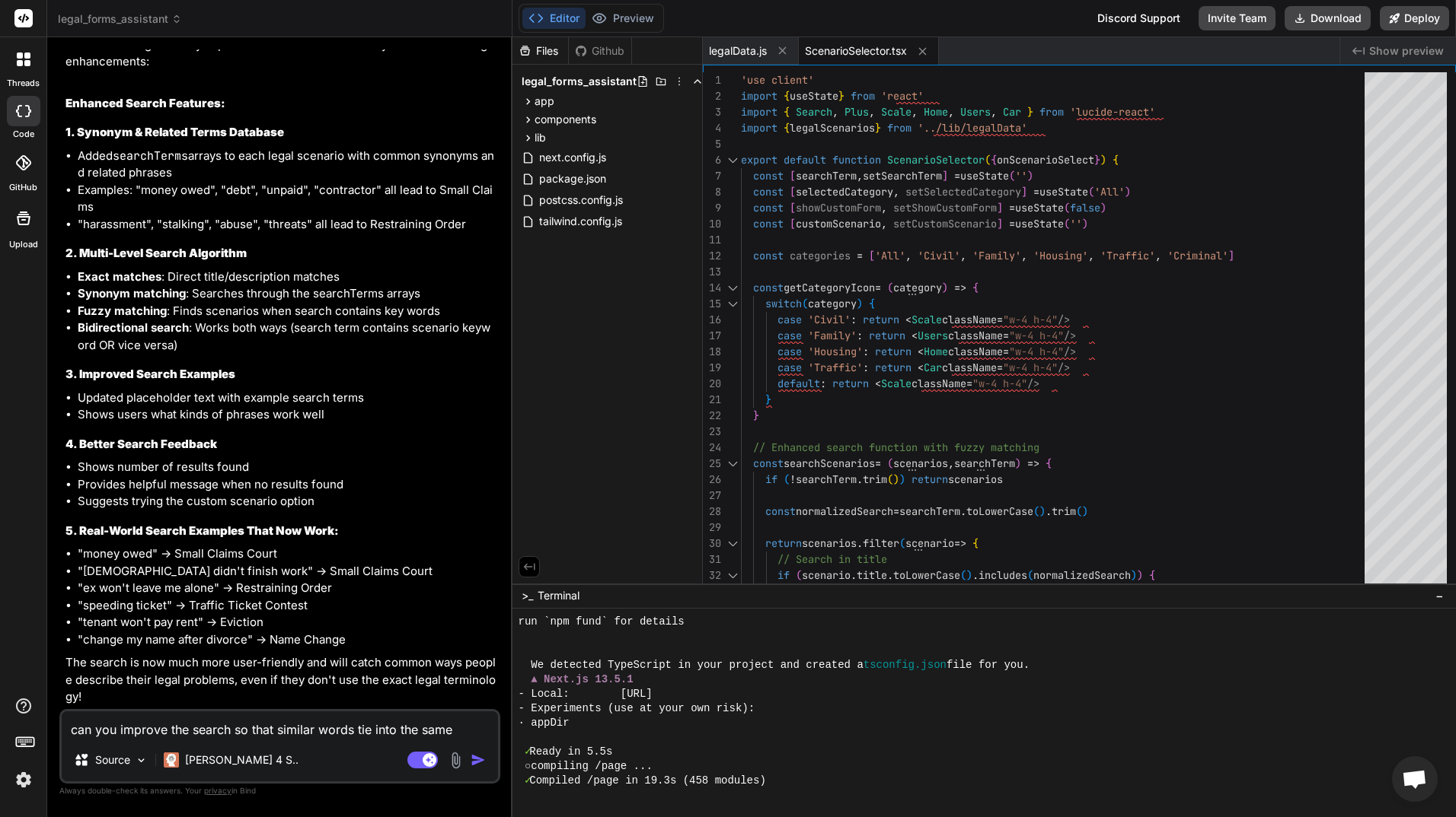
scroll to position [3639, 0]
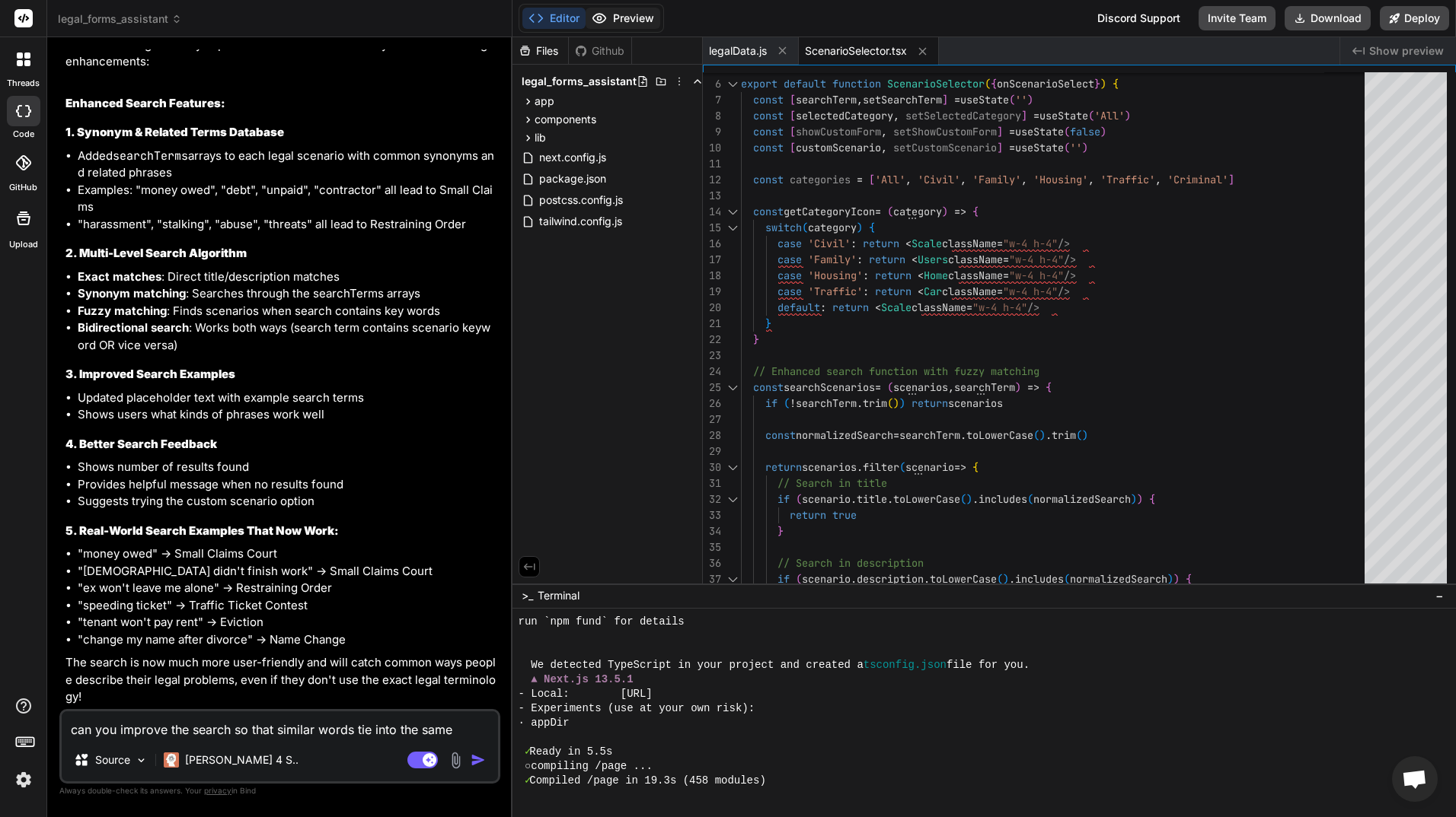
click at [634, 17] on button "Preview" at bounding box center [622, 18] width 75 height 21
